Goal: Navigation & Orientation: Find specific page/section

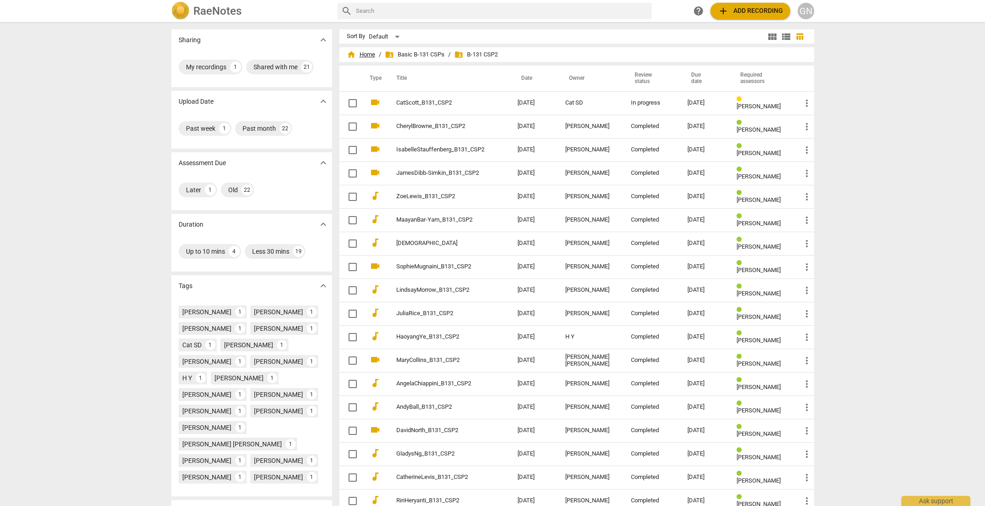
click at [360, 53] on span "home Home" at bounding box center [361, 54] width 28 height 9
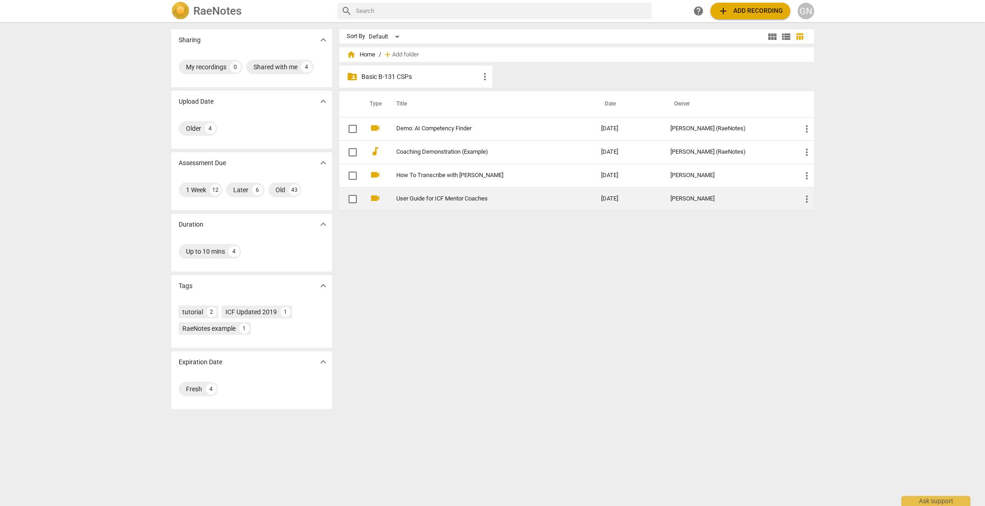
click at [532, 209] on td "User Guide for ICF Mentor Coaches" at bounding box center [489, 198] width 208 height 23
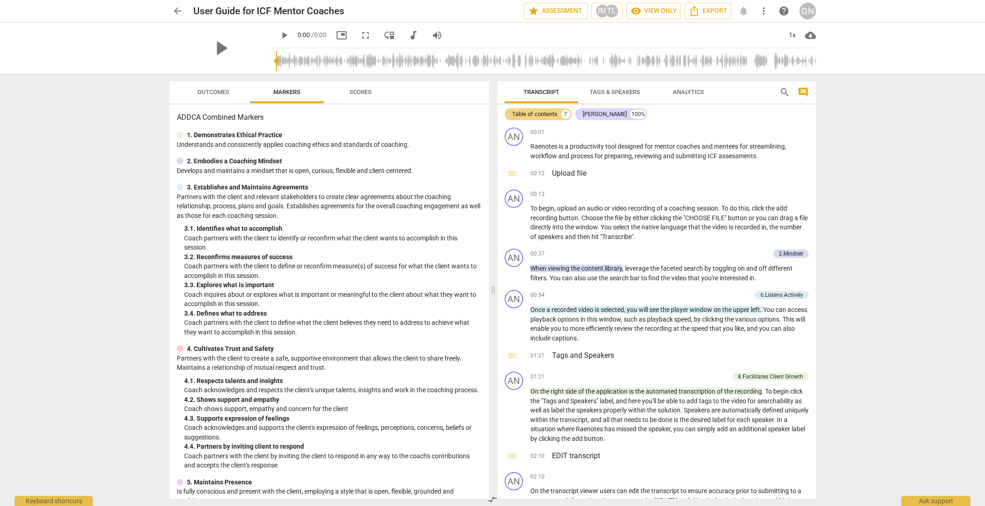
click at [177, 12] on span "arrow_back" at bounding box center [177, 11] width 11 height 11
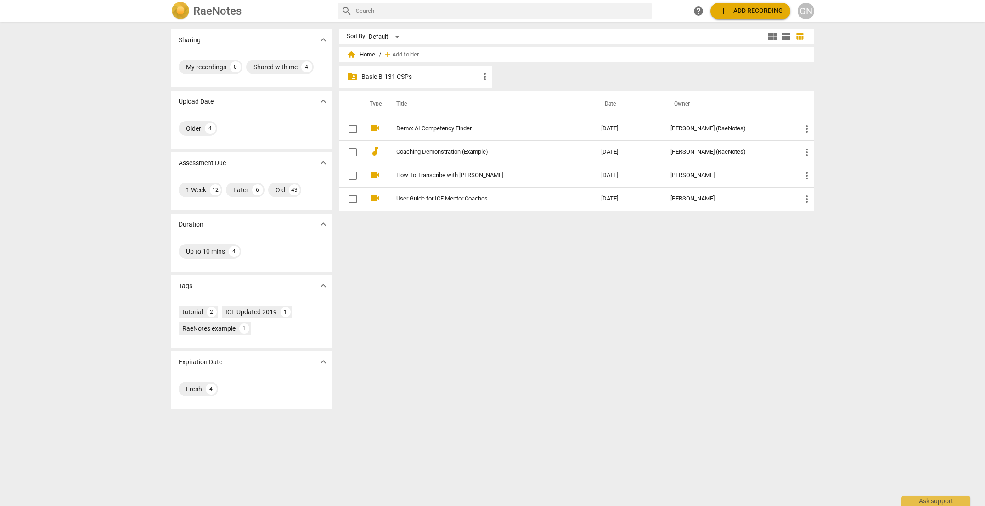
click at [381, 76] on p "Basic B-131 CSPs" at bounding box center [420, 77] width 118 height 10
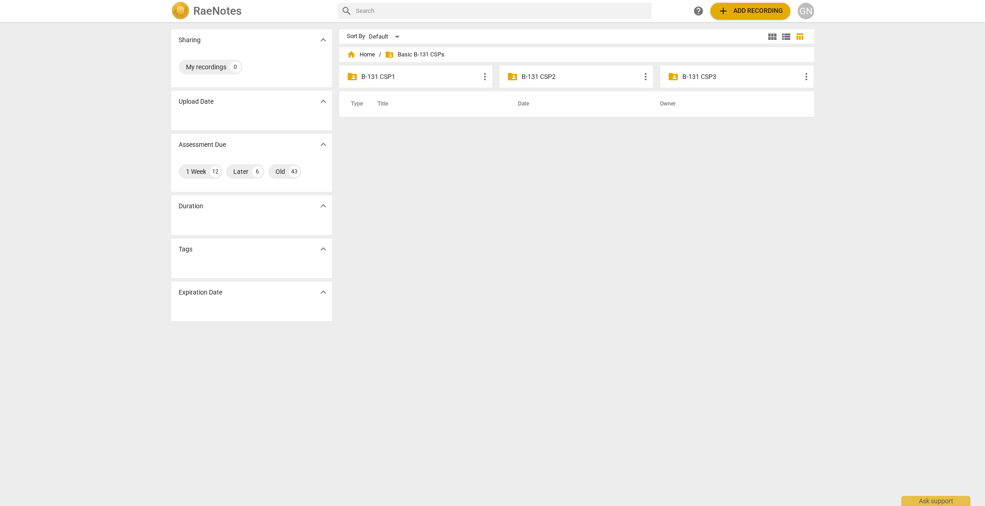
click at [723, 73] on p "B-131 CSP3" at bounding box center [741, 77] width 118 height 10
